Goal: Task Accomplishment & Management: Complete application form

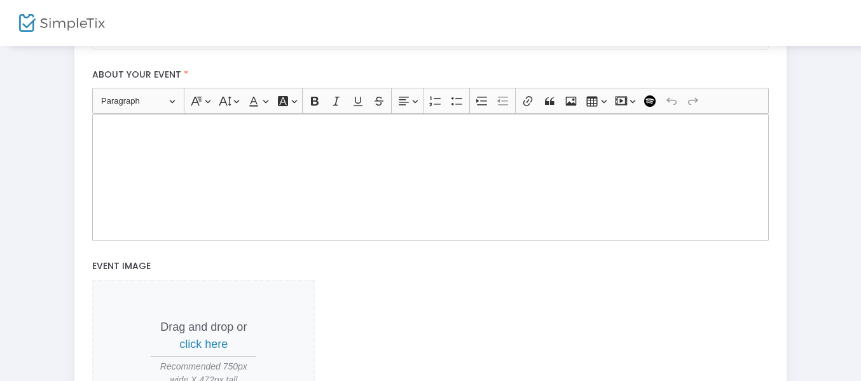
scroll to position [465, 0]
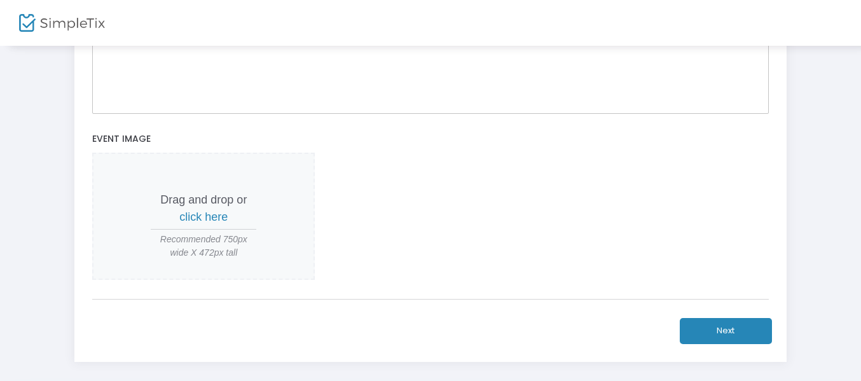
click at [207, 216] on span "click here" at bounding box center [203, 217] width 48 height 13
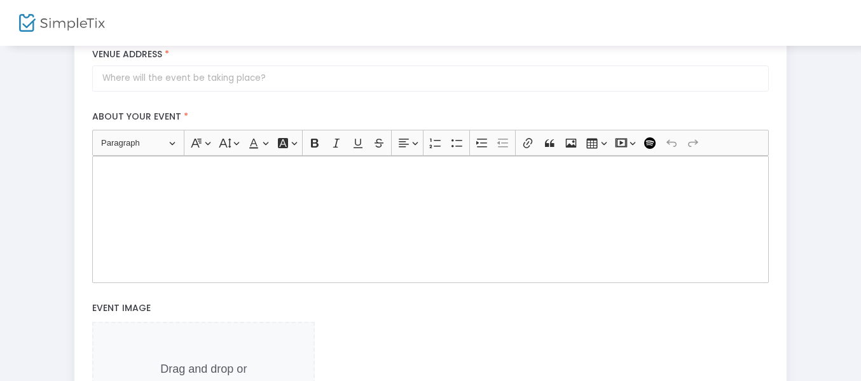
scroll to position [274, 0]
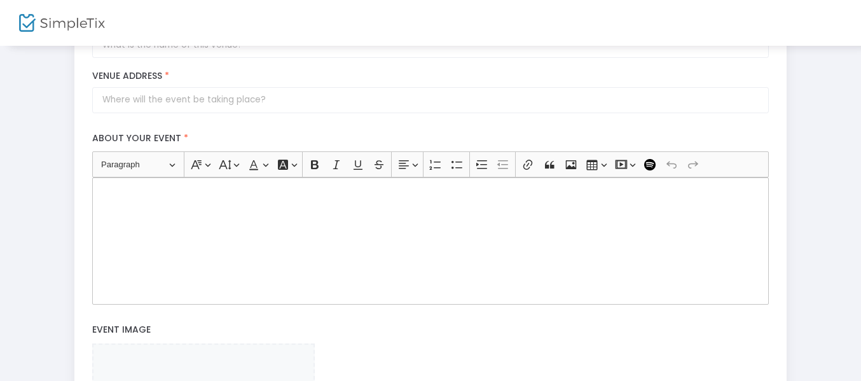
click at [386, 235] on div "Rich Text Editor, main" at bounding box center [430, 241] width 676 height 127
click at [574, 165] on icon "Editor toolbar" at bounding box center [571, 164] width 13 height 13
click at [629, 162] on button "Insert media Insert media" at bounding box center [625, 164] width 26 height 19
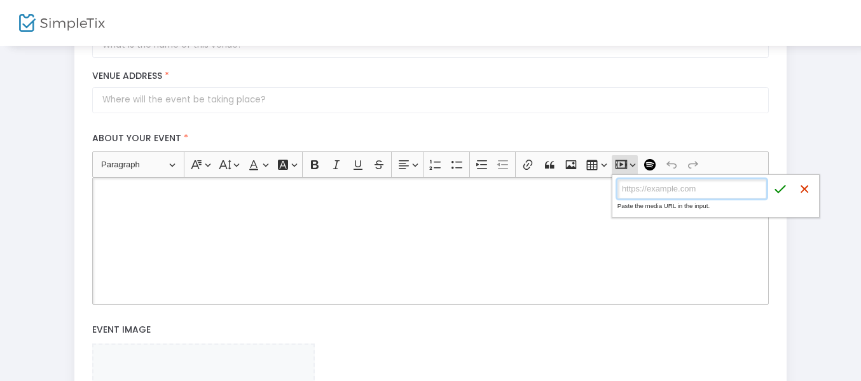
click at [636, 189] on input "Media URL" at bounding box center [692, 188] width 149 height 19
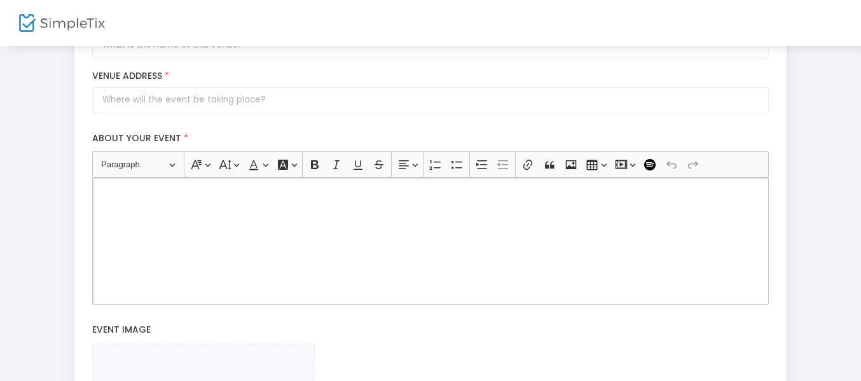
click at [512, 207] on div "Rich Text Editor, main" at bounding box center [430, 241] width 676 height 127
click at [651, 165] on div "Editor toolbar" at bounding box center [649, 164] width 11 height 11
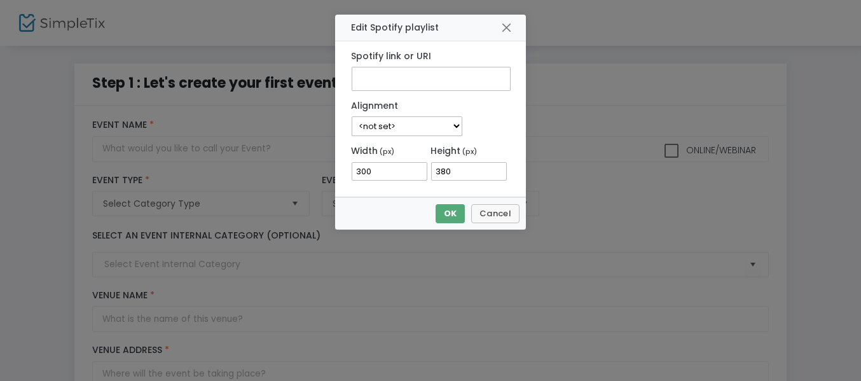
scroll to position [0, 0]
click at [506, 216] on button "Cancel" at bounding box center [499, 213] width 48 height 19
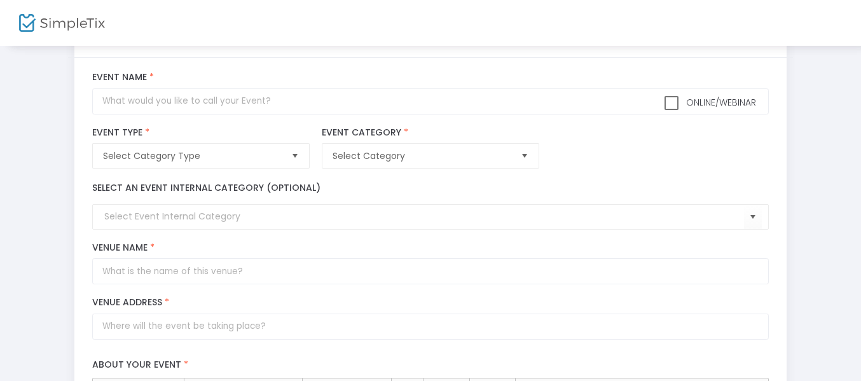
scroll to position [33, 0]
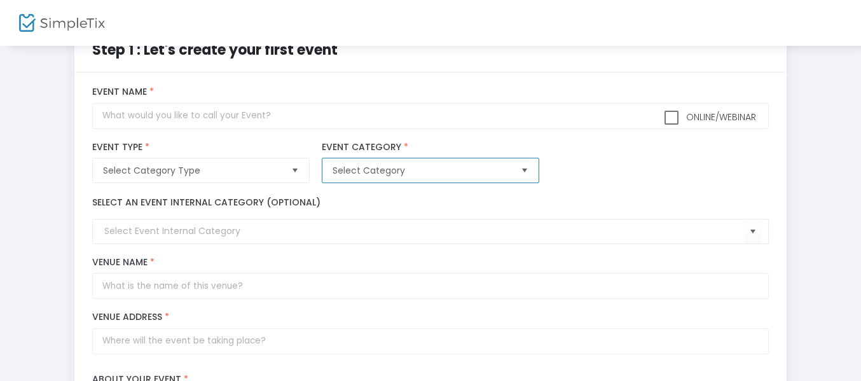
click at [441, 171] on span "Select Category" at bounding box center [422, 170] width 178 height 13
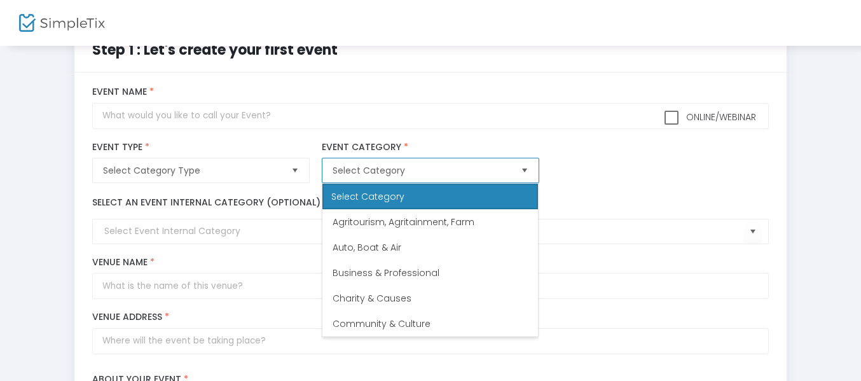
click at [441, 171] on span "Select Category" at bounding box center [422, 170] width 178 height 13
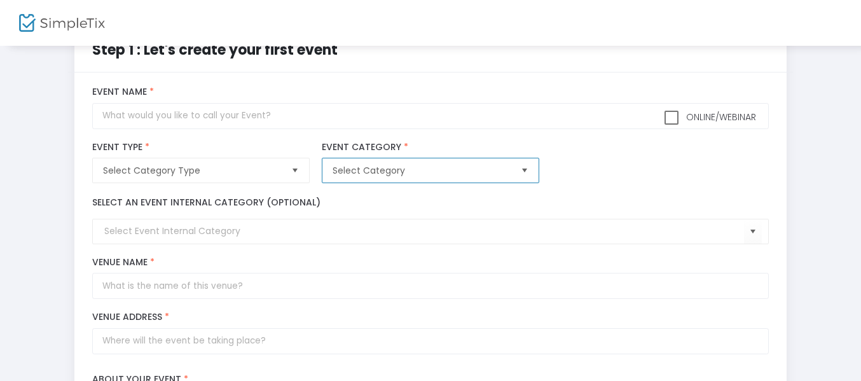
scroll to position [0, 0]
